Goal: Task Accomplishment & Management: Complete application form

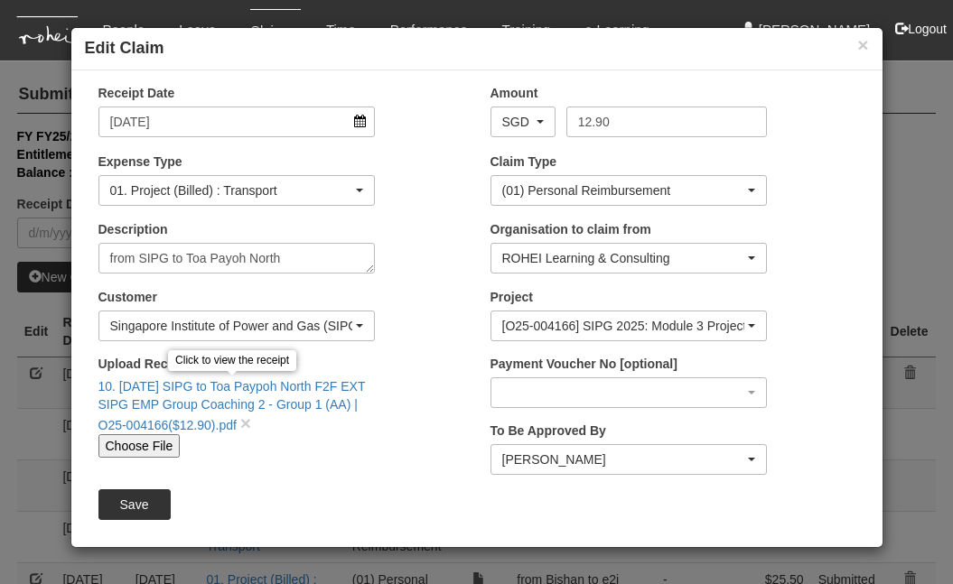
select select "50"
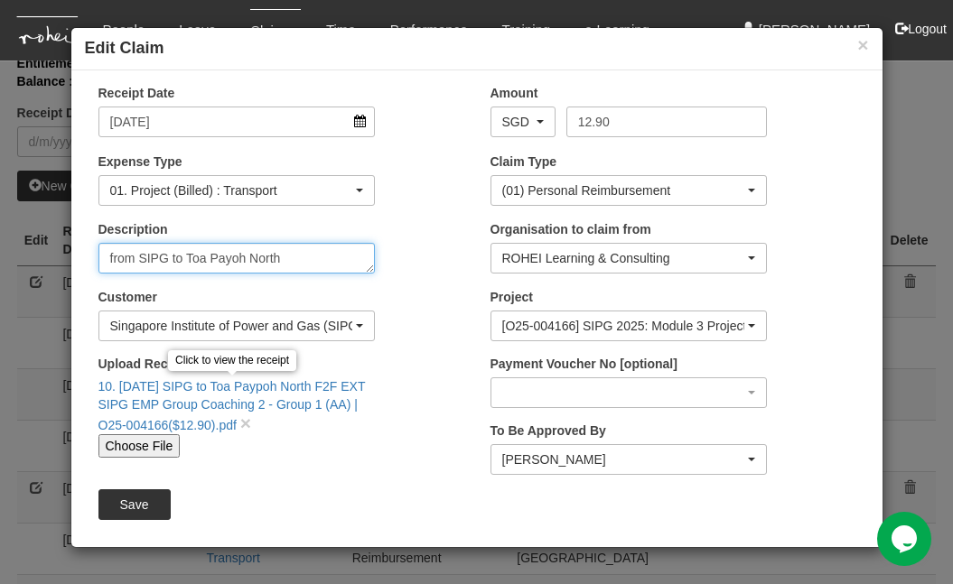
click at [167, 256] on textarea "from SIPG to Toa Payoh North" at bounding box center [236, 258] width 277 height 31
type textarea "from [GEOGRAPHIC_DATA] near [GEOGRAPHIC_DATA] to [GEOGRAPHIC_DATA]"
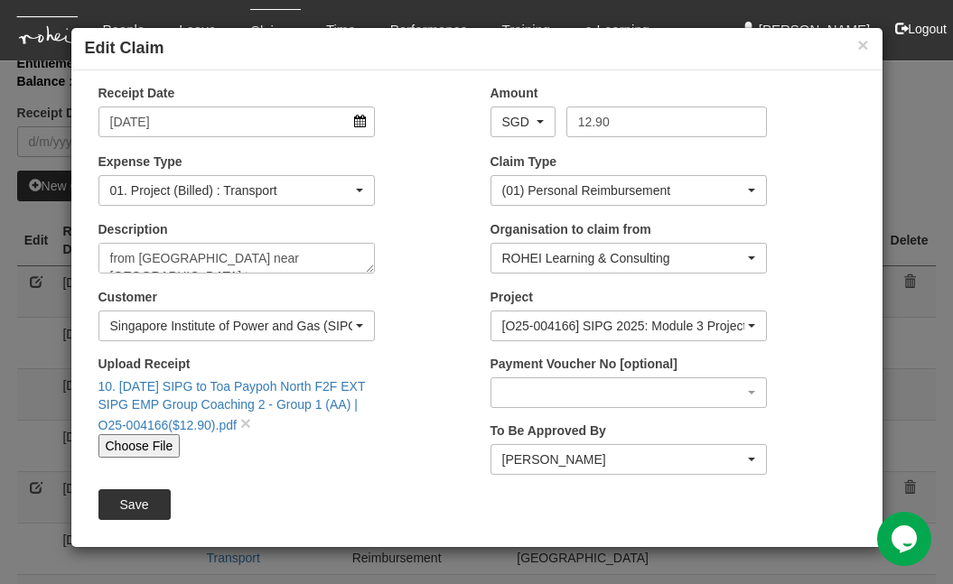
click at [153, 443] on input "Choose File" at bounding box center [139, 445] width 82 height 23
type input "C:\fakepath\Screenshot [DATE] 7.00.26 PM.png"
type input "Choose Another File"
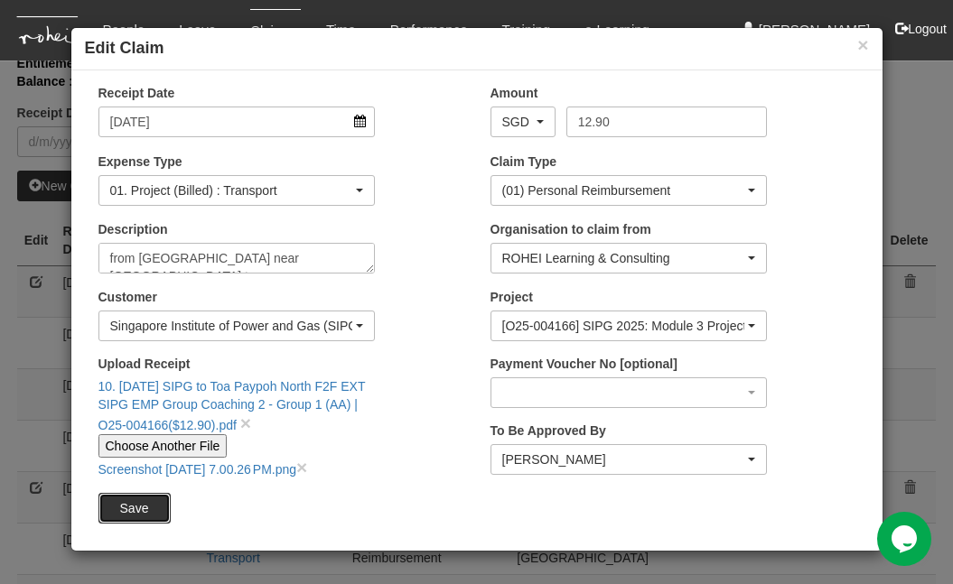
click at [145, 503] on input "Save" at bounding box center [134, 508] width 72 height 31
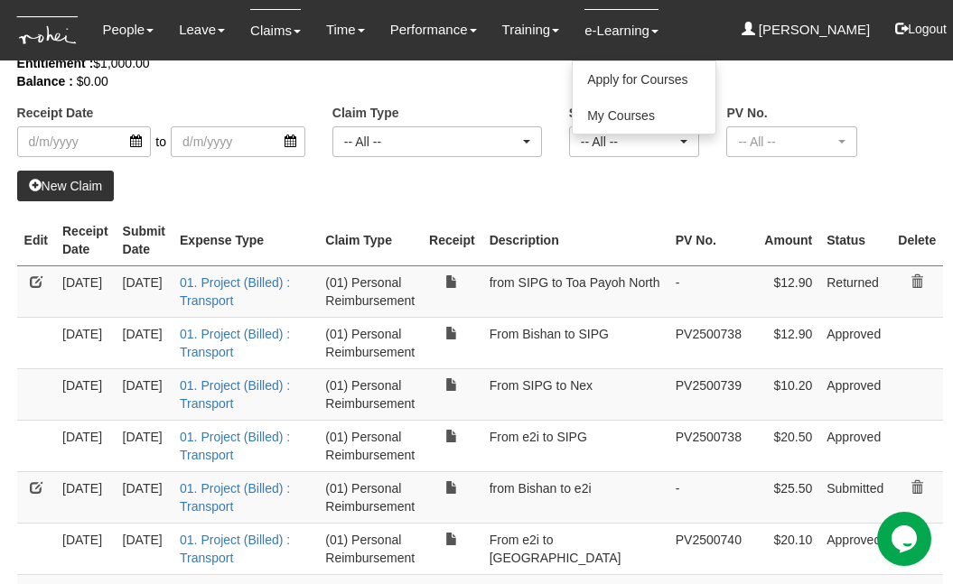
select select "50"
